Goal: Check status

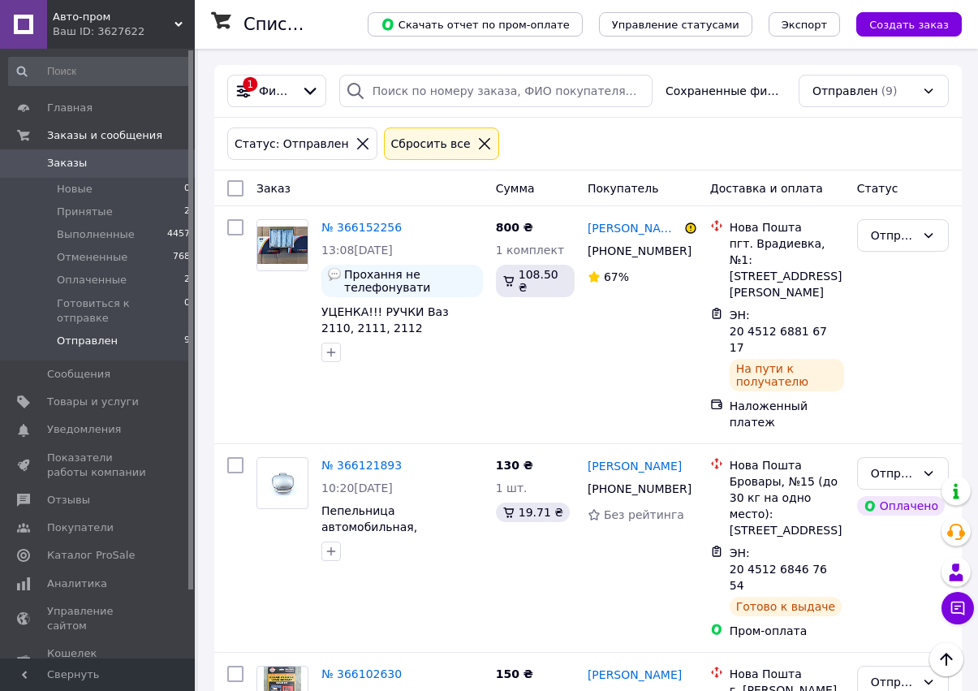
scroll to position [1283, 0]
click at [88, 334] on span "Отправлен" at bounding box center [87, 341] width 61 height 15
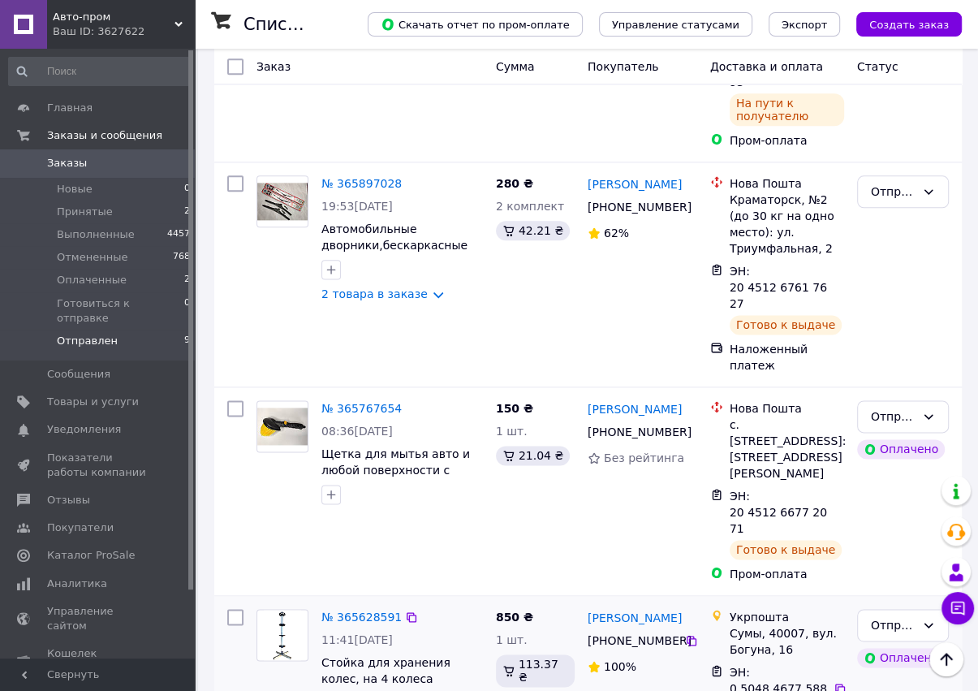
scroll to position [1283, 0]
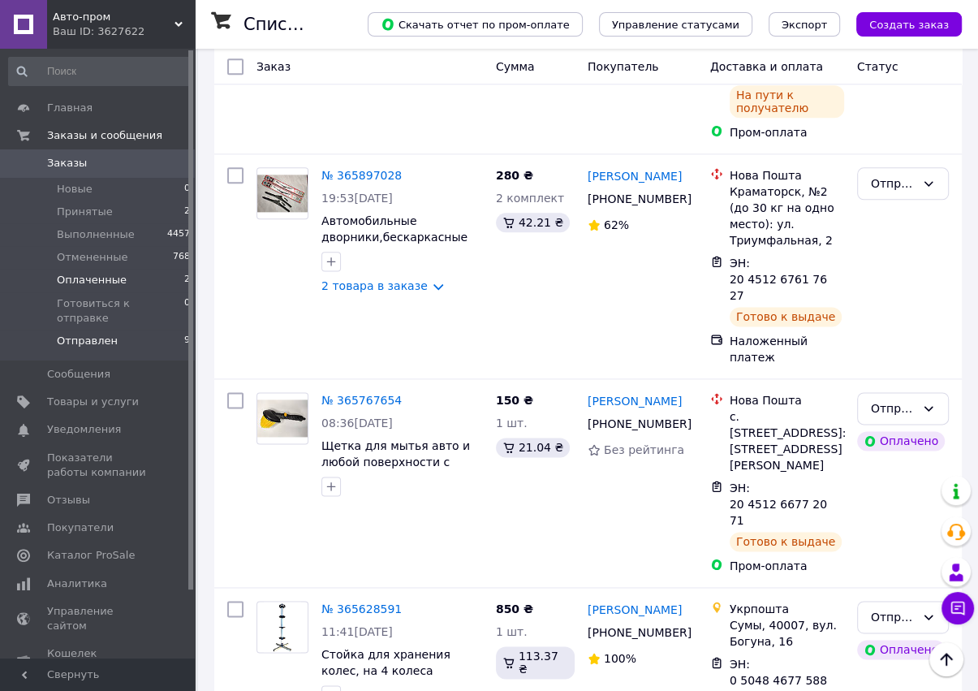
click at [101, 280] on span "Оплаченные" at bounding box center [92, 280] width 70 height 15
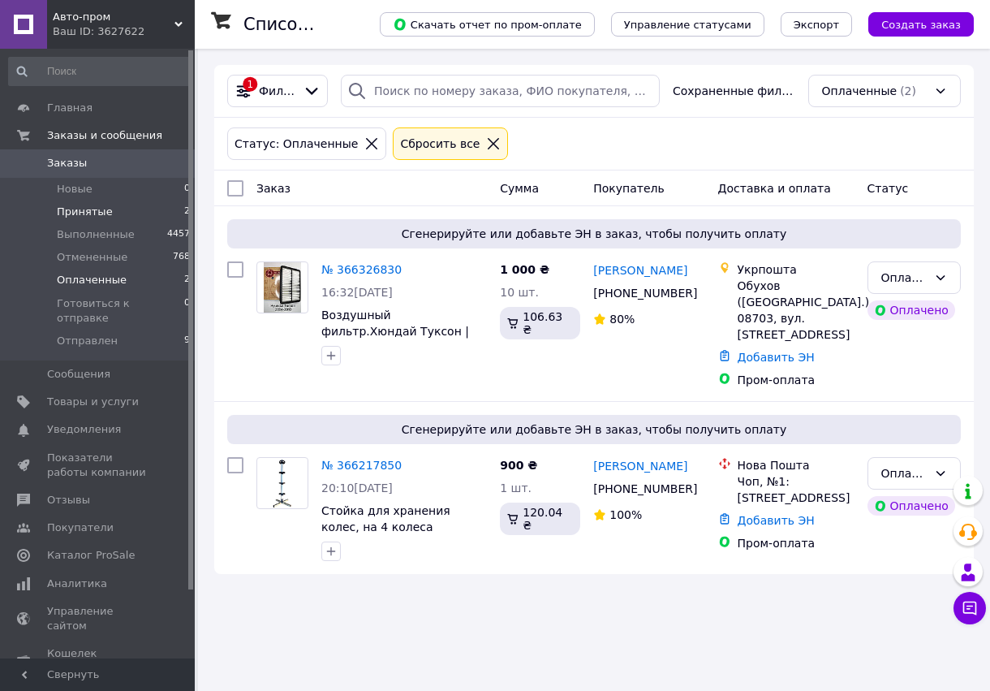
click at [81, 205] on span "Принятые" at bounding box center [85, 212] width 56 height 15
